Goal: Information Seeking & Learning: Learn about a topic

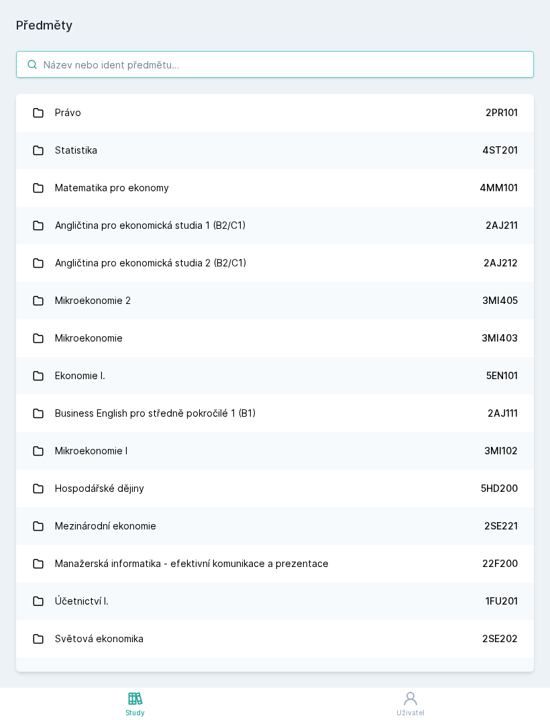
click at [302, 72] on input "search" at bounding box center [275, 64] width 518 height 27
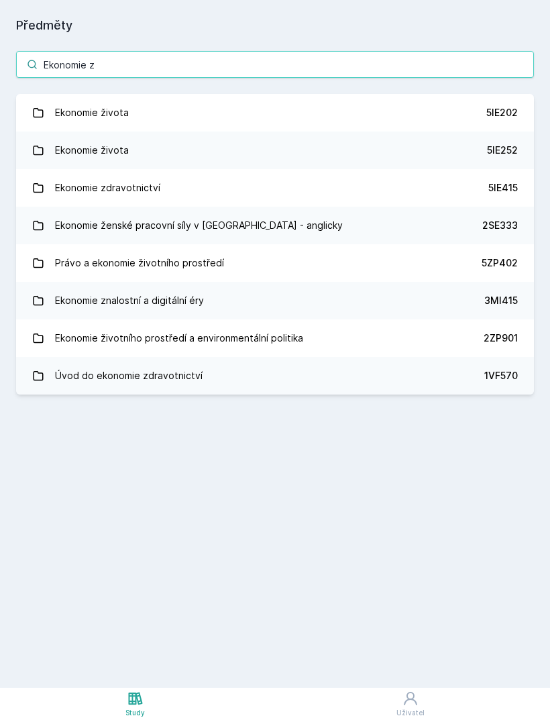
type input "Ekonomie z"
click at [500, 108] on div "5IE202" at bounding box center [502, 112] width 32 height 13
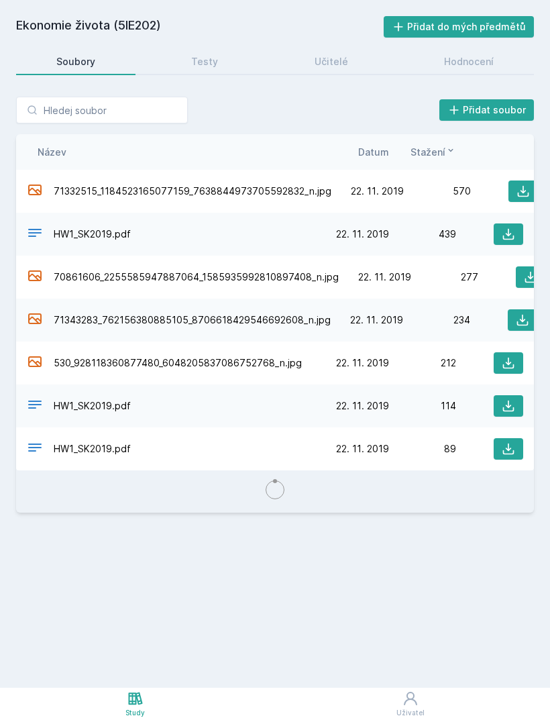
click at [213, 63] on div "Testy" at bounding box center [204, 61] width 27 height 13
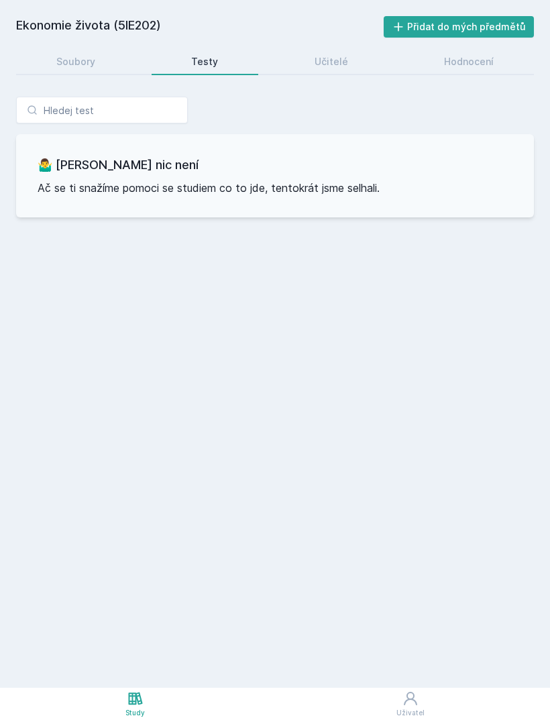
click at [93, 70] on link "Soubory" at bounding box center [75, 61] width 119 height 27
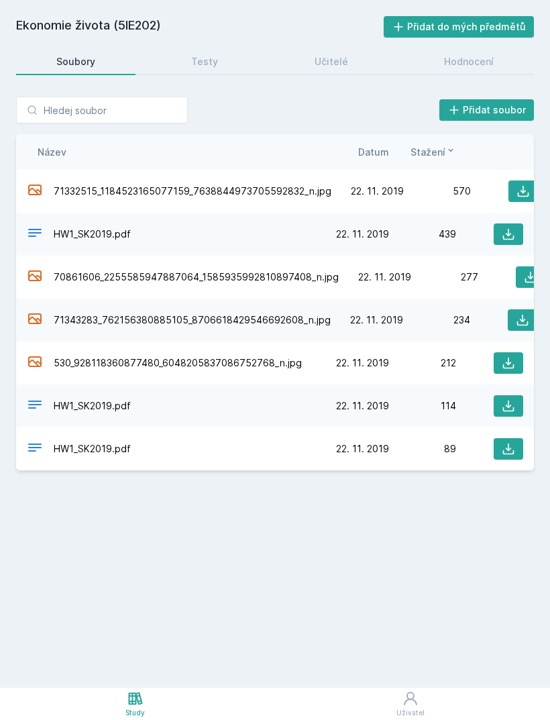
click at [522, 190] on icon at bounding box center [522, 190] width 13 height 13
click at [345, 64] on div "Učitelé" at bounding box center [332, 61] width 34 height 13
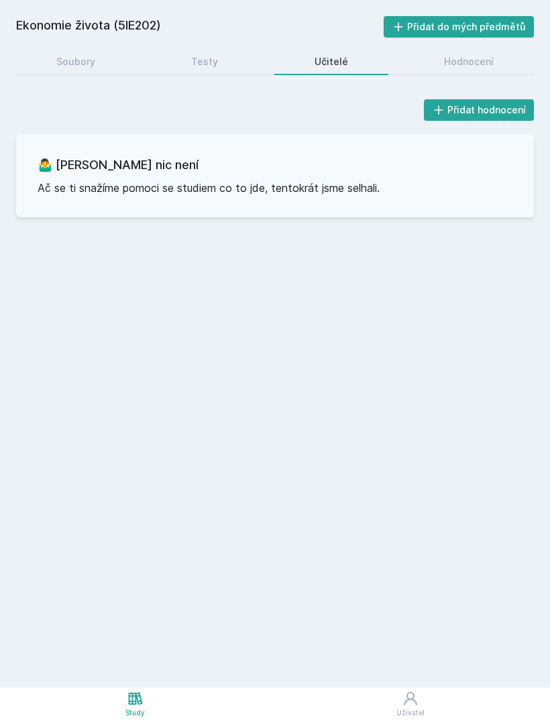
click at [478, 66] on div "Hodnocení" at bounding box center [469, 61] width 50 height 13
